Goal: Information Seeking & Learning: Learn about a topic

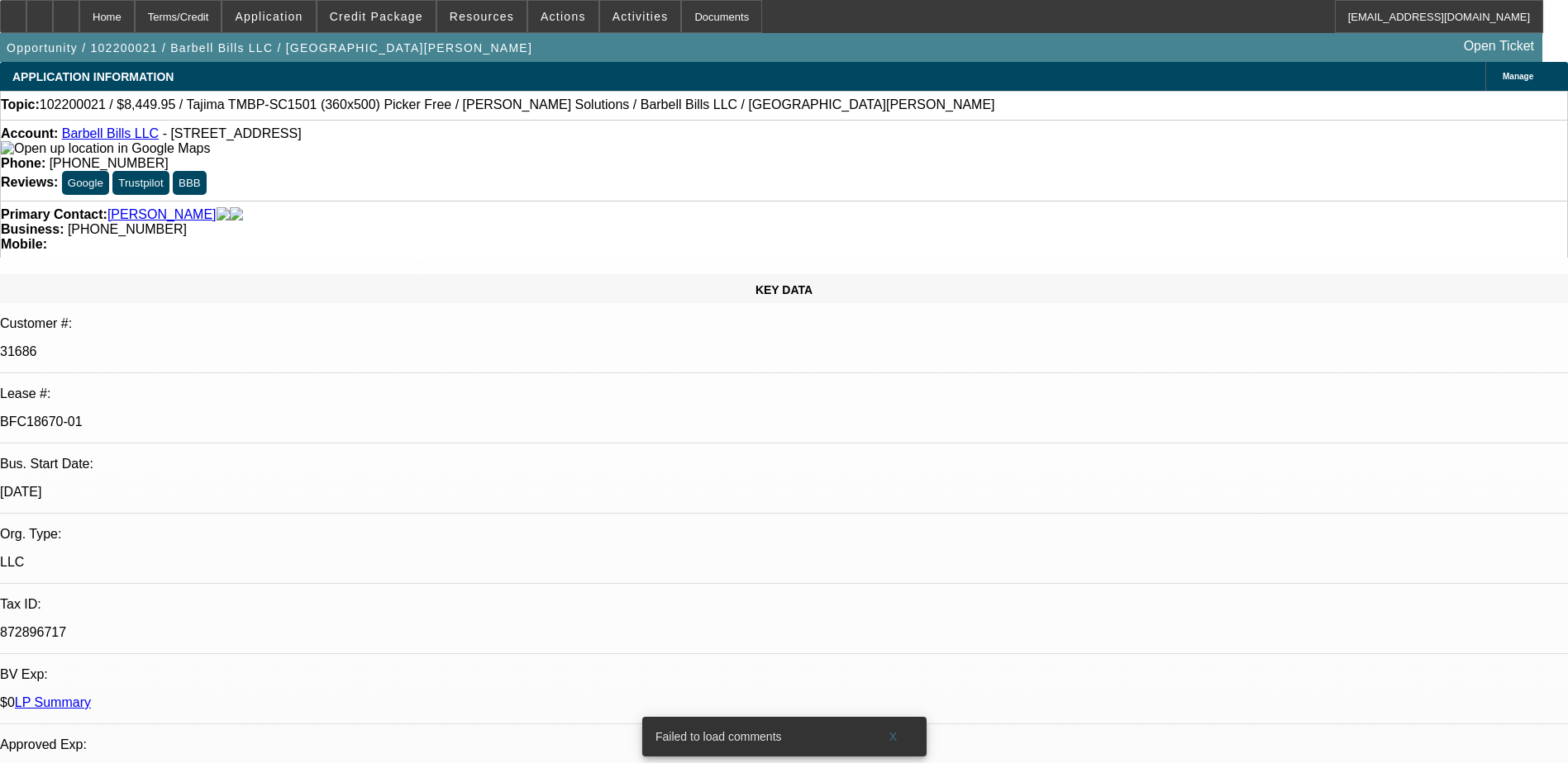
select select "0"
select select "2"
select select "0"
select select "2"
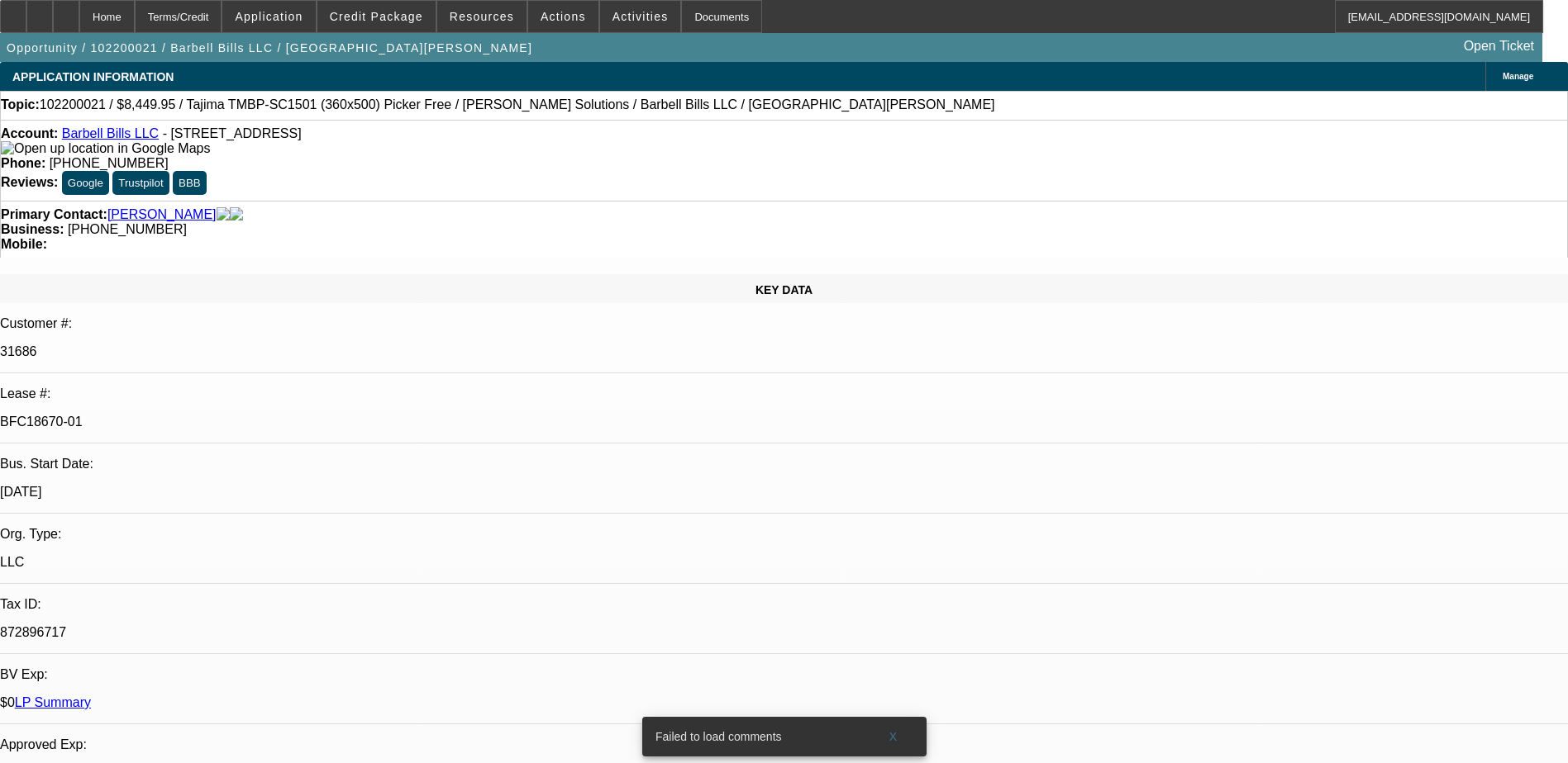
select select "0.1"
select select "0"
select select "2"
select select "0"
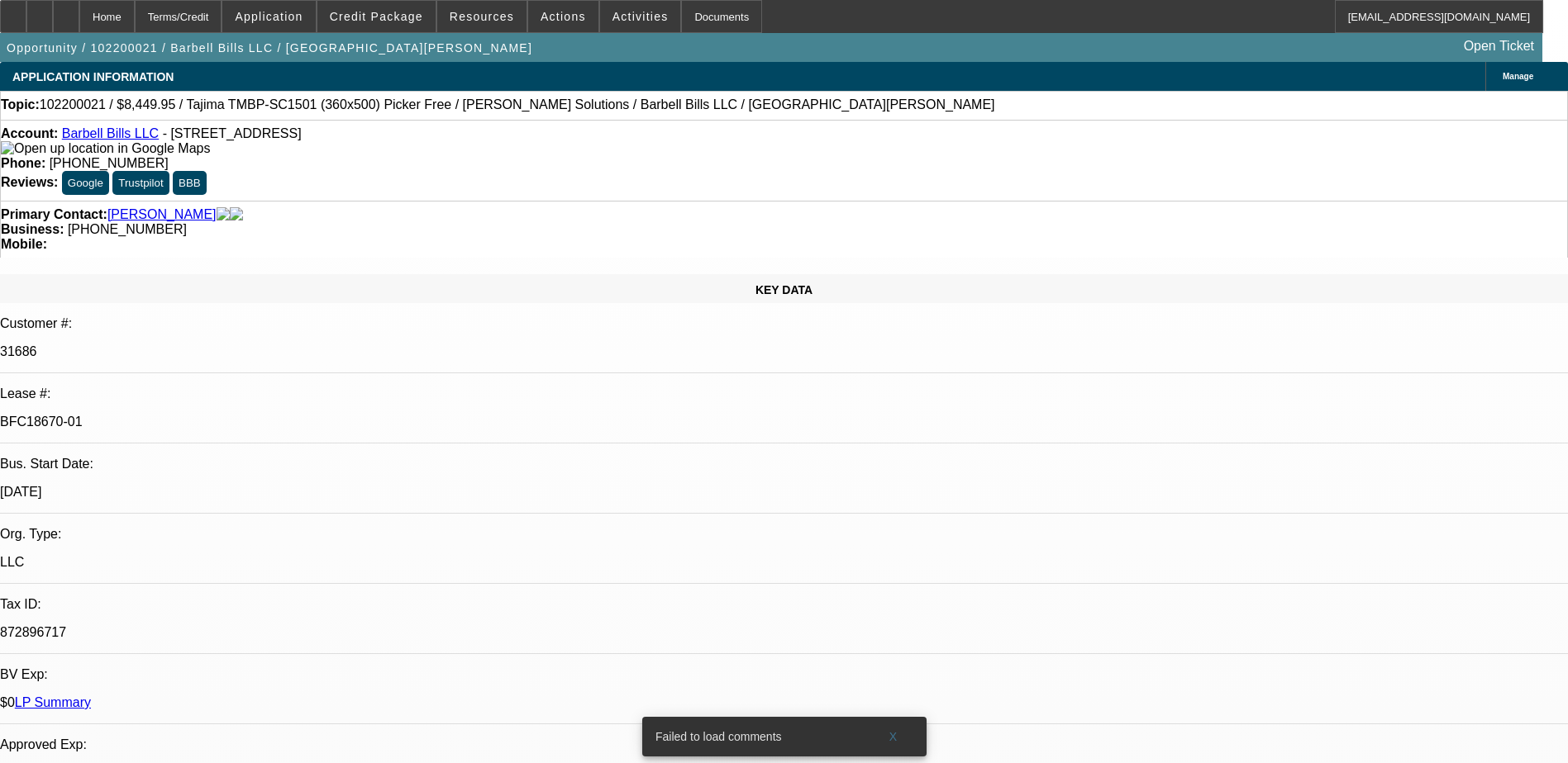
select select "2"
select select "0.1"
select select "1"
select select "2"
select select "6"
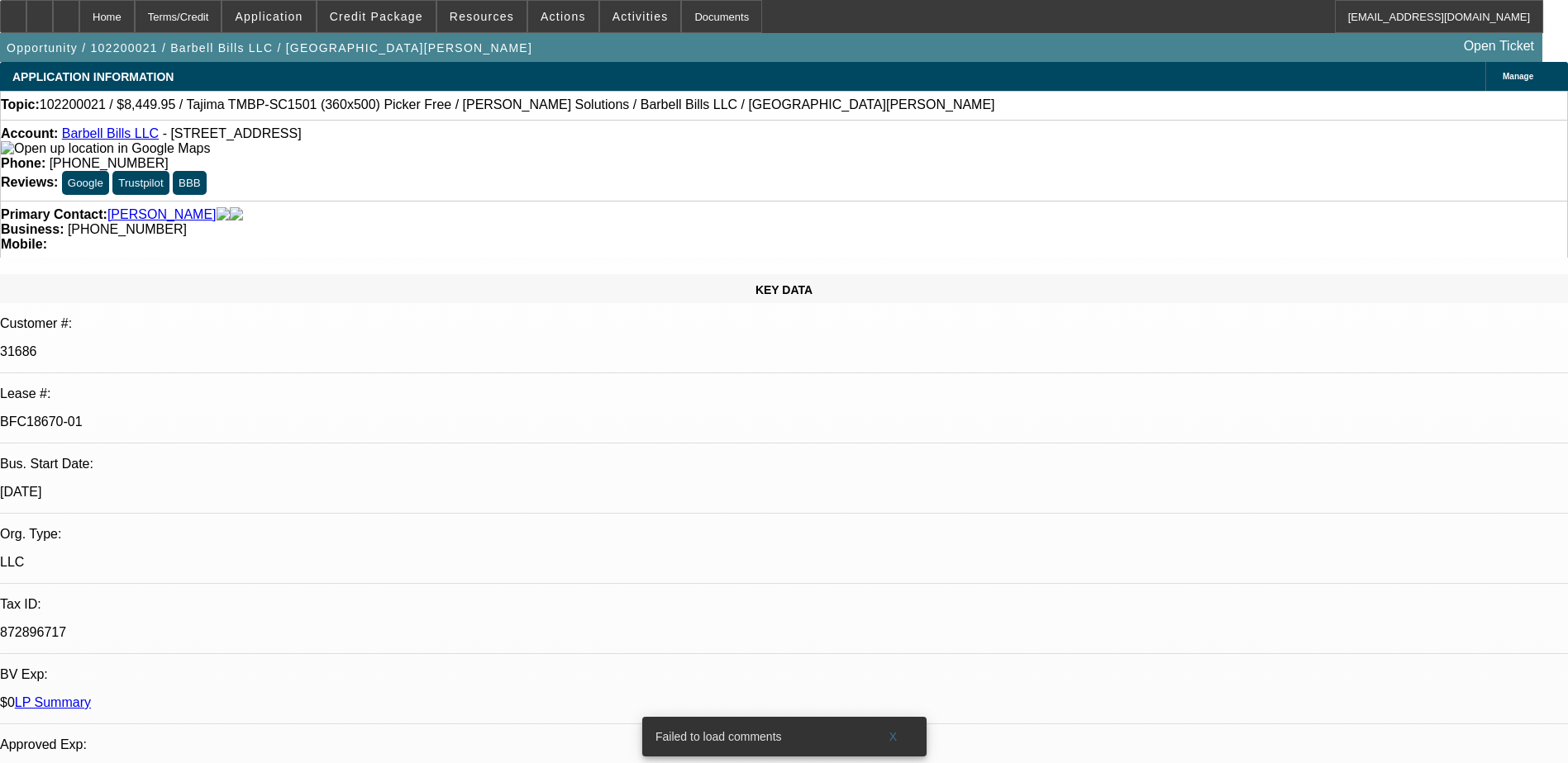
select select "1"
select select "2"
select select "4"
select select "1"
select select "2"
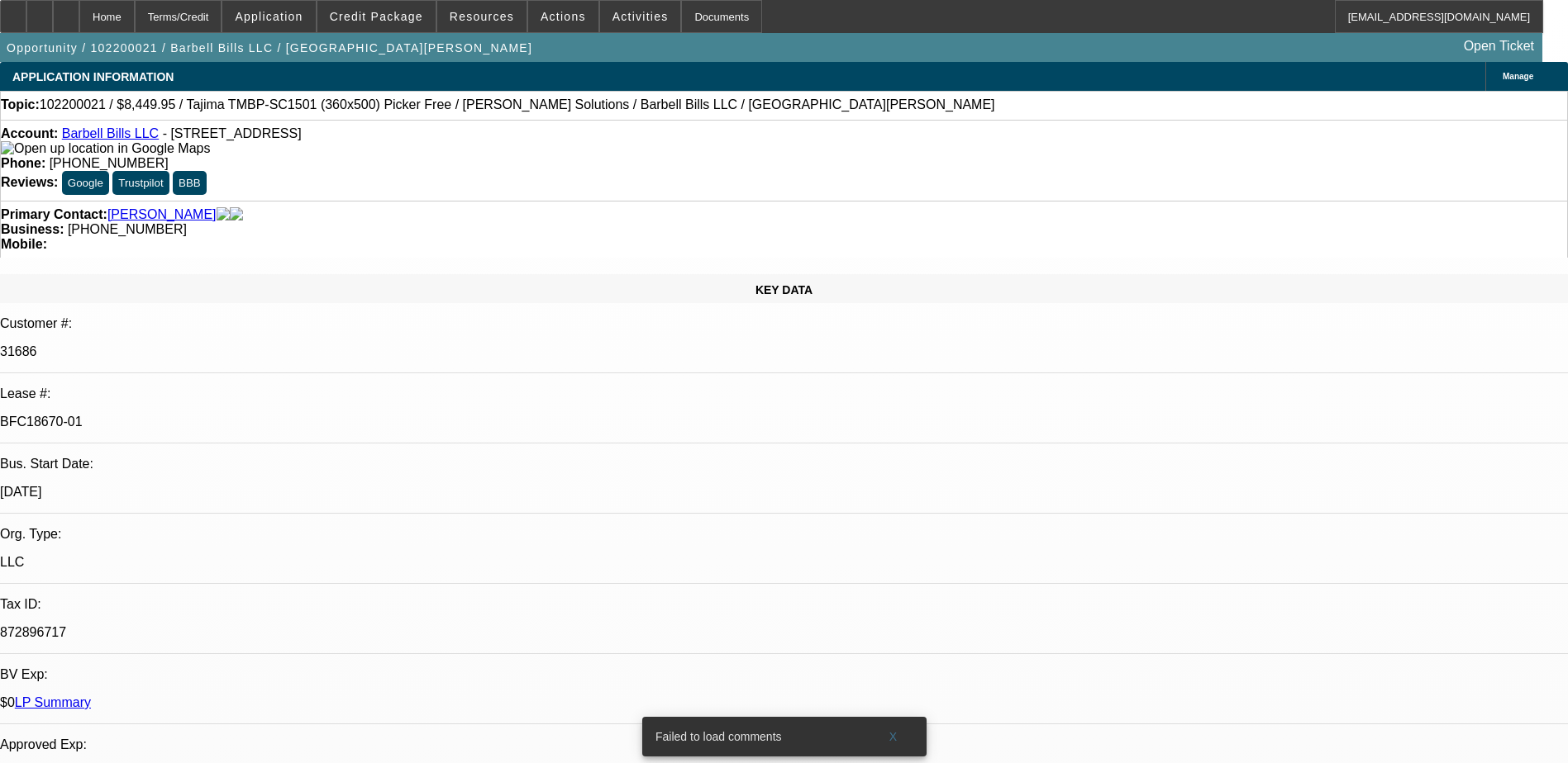
select select "6"
select select "1"
select select "2"
select select "4"
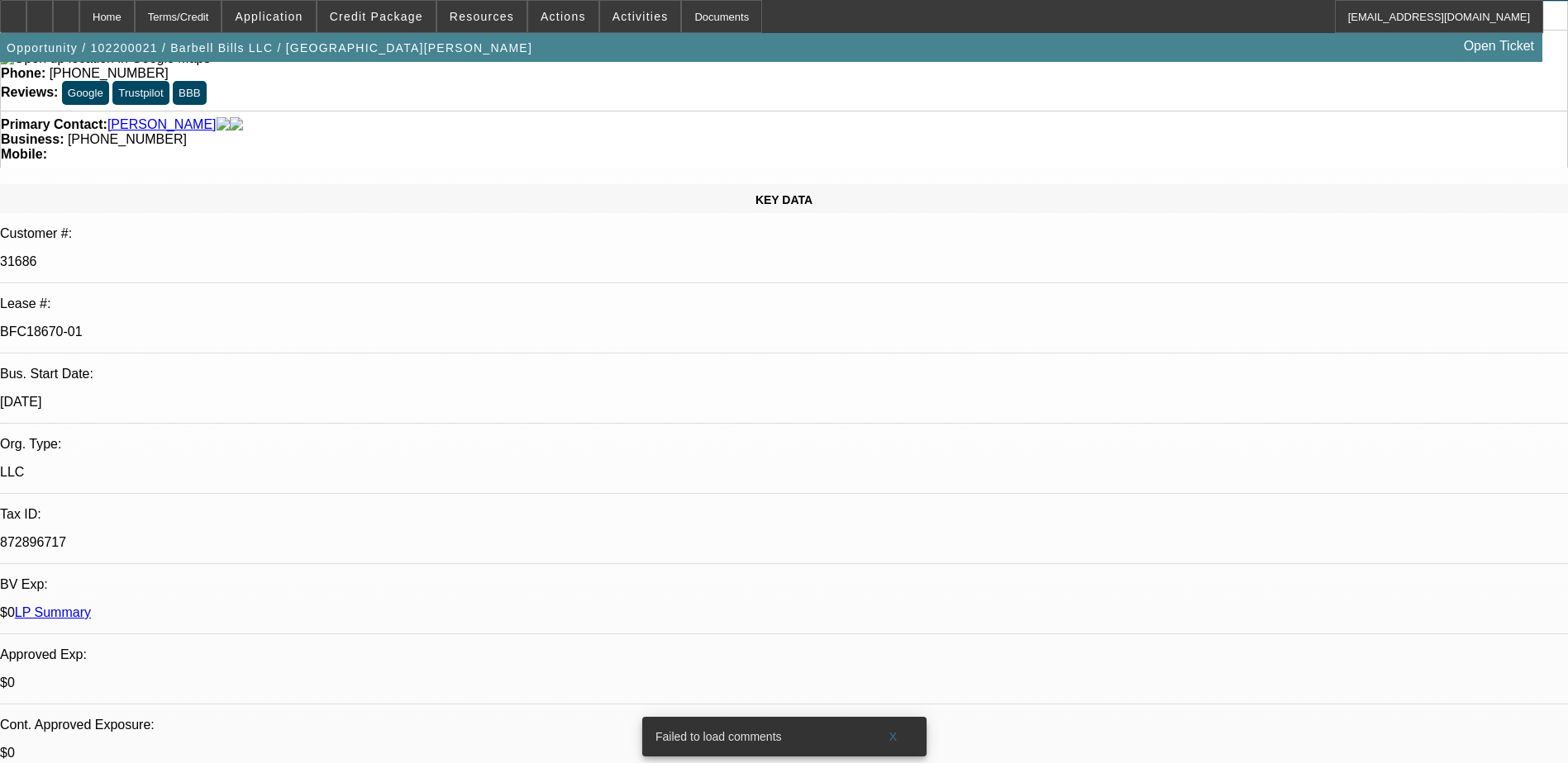
scroll to position [83, 0]
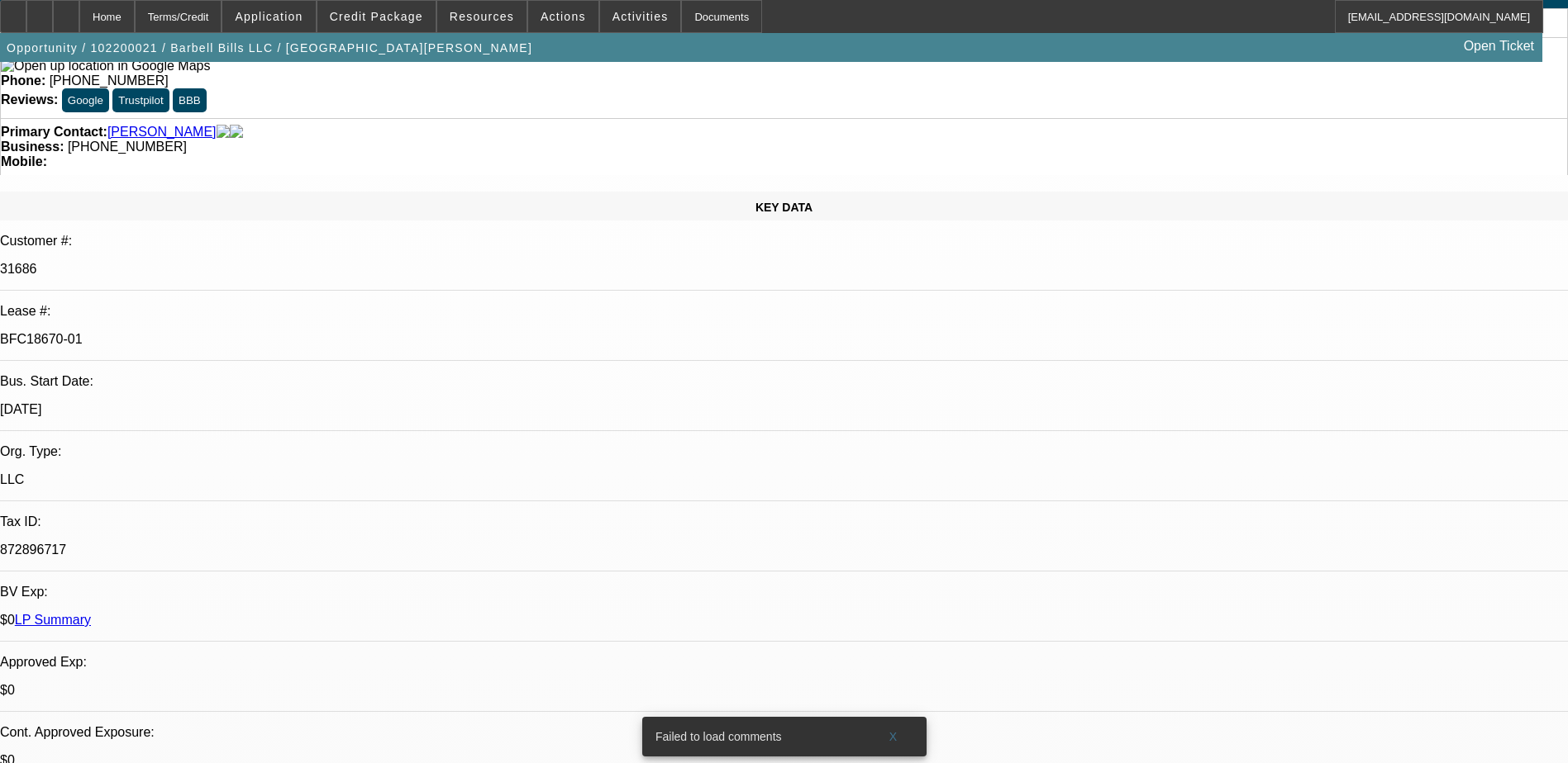
click at [91, 613] on link "LP Summary" at bounding box center [53, 619] width 76 height 14
